Goal: Understand process/instructions: Learn how to perform a task or action

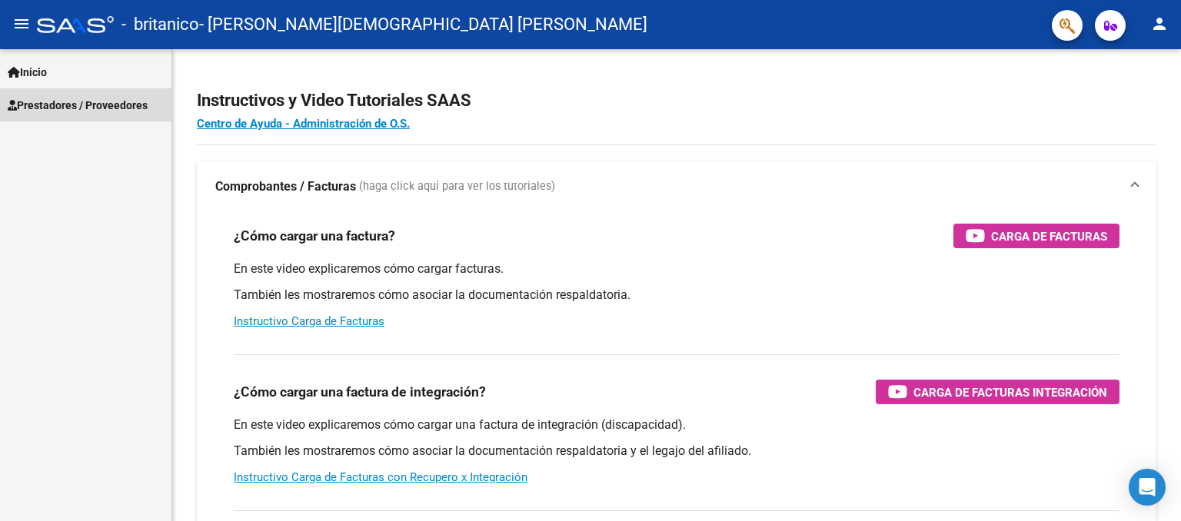
click at [92, 110] on span "Prestadores / Proveedores" at bounding box center [78, 105] width 140 height 17
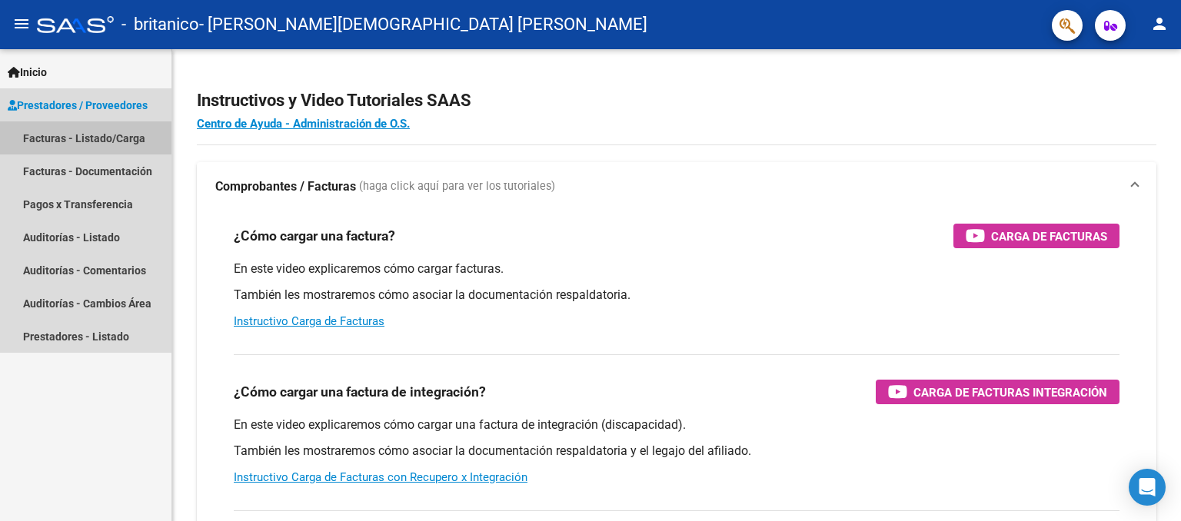
click at [88, 132] on link "Facturas - Listado/Carga" at bounding box center [86, 138] width 172 height 33
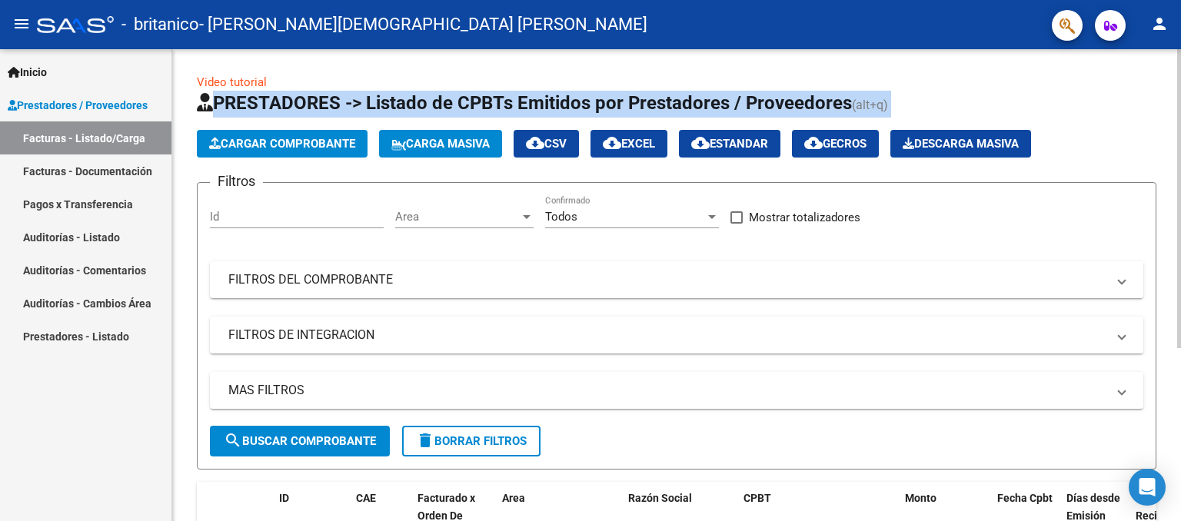
drag, startPoint x: 1175, startPoint y: 74, endPoint x: 1175, endPoint y: 125, distance: 51.5
click at [1175, 125] on div "Video tutorial PRESTADORES -> Listado de CPBTs Emitidos por Prestadores / Prove…" at bounding box center [676, 417] width 1009 height 736
click at [1165, 115] on div "Video tutorial PRESTADORES -> Listado de CPBTs Emitidos por Prestadores / Prove…" at bounding box center [676, 417] width 1009 height 736
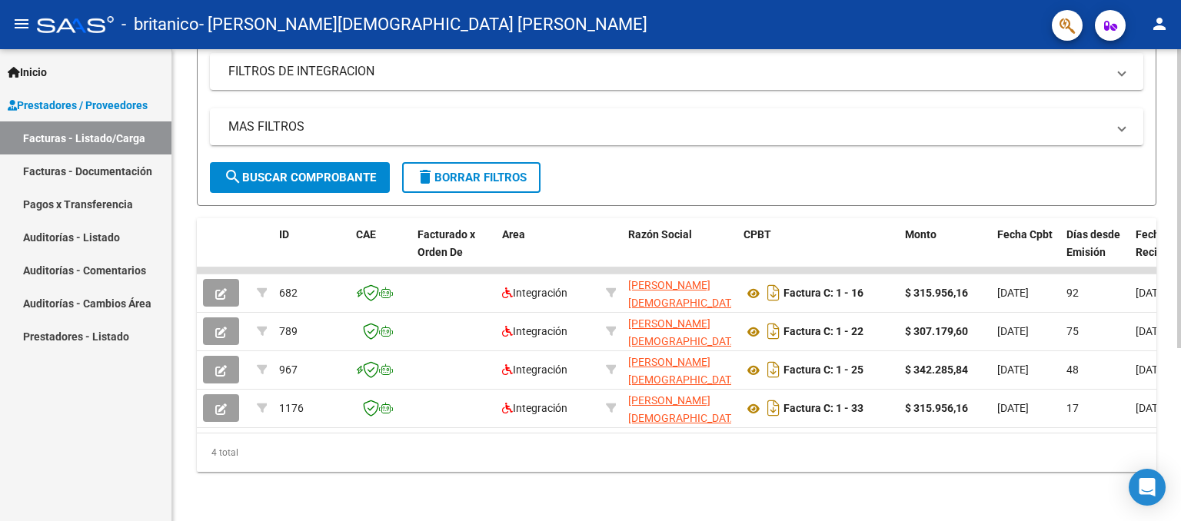
click at [1162, 285] on div "Video tutorial PRESTADORES -> Listado de CPBTs Emitidos por Prestadores / Prove…" at bounding box center [676, 153] width 1009 height 736
click at [1163, 195] on div "Video tutorial PRESTADORES -> Listado de CPBTs Emitidos por Prestadores / Prove…" at bounding box center [676, 153] width 1009 height 736
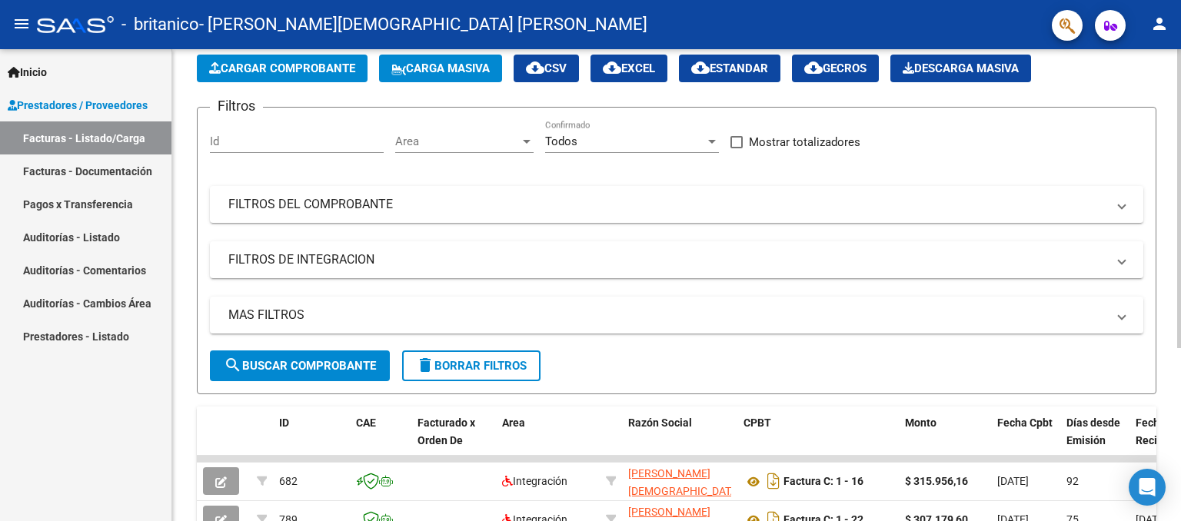
scroll to position [77, 0]
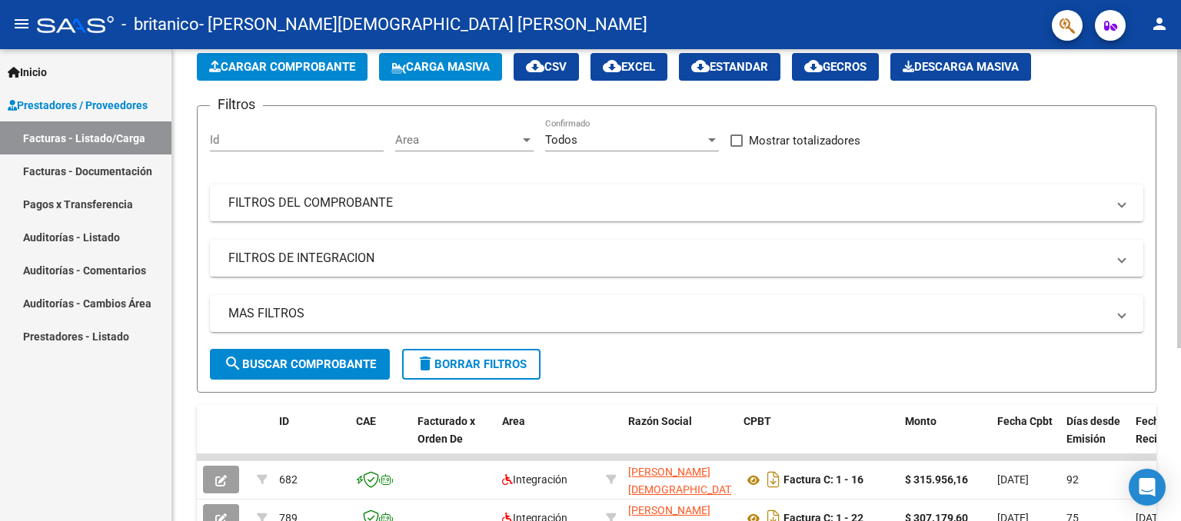
click at [1178, 185] on div at bounding box center [1179, 249] width 4 height 299
